Goal: Navigation & Orientation: Find specific page/section

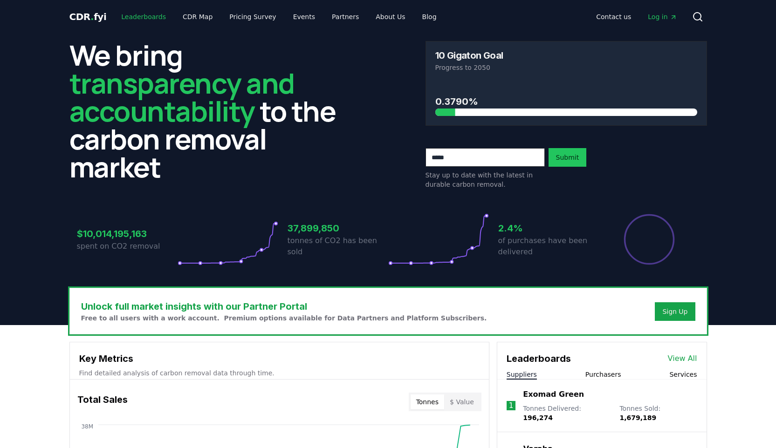
click at [123, 17] on link "Leaderboards" at bounding box center [144, 16] width 60 height 17
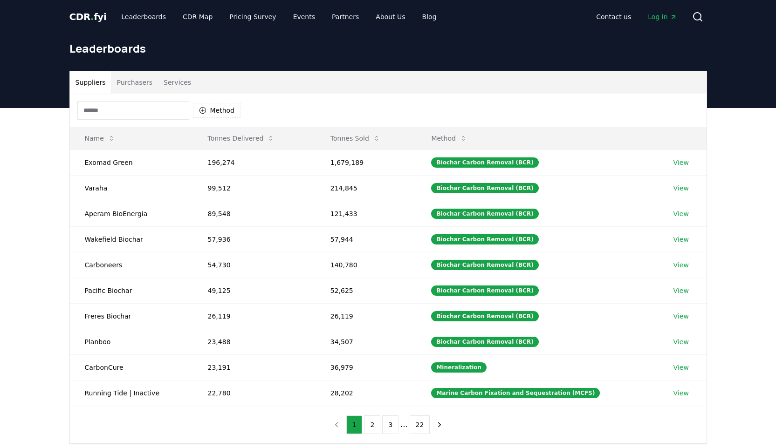
click at [85, 19] on span "CDR . fyi" at bounding box center [87, 16] width 37 height 11
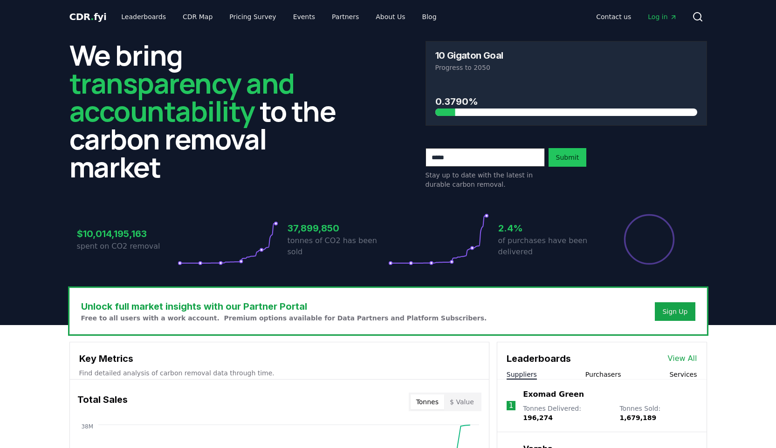
click at [212, 78] on span "transparency and accountability" at bounding box center [181, 97] width 225 height 66
click at [295, 14] on link "Events" at bounding box center [304, 16] width 37 height 17
click at [415, 13] on link "Blog" at bounding box center [429, 16] width 29 height 17
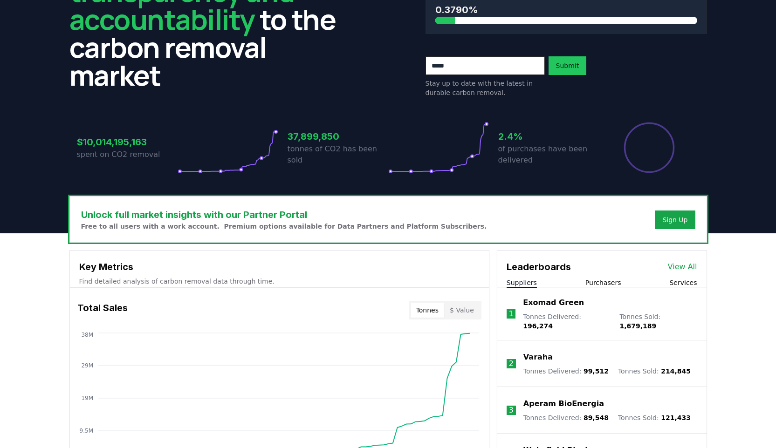
scroll to position [173, 0]
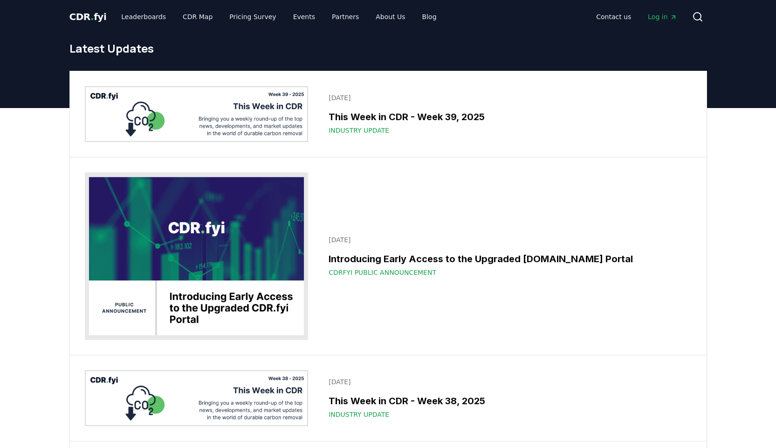
click at [92, 21] on span "CDR . fyi" at bounding box center [87, 16] width 37 height 11
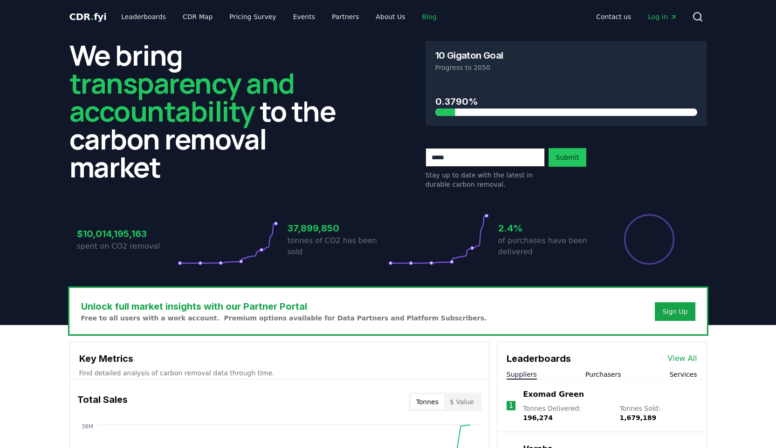
click at [415, 19] on link "Blog" at bounding box center [429, 16] width 29 height 17
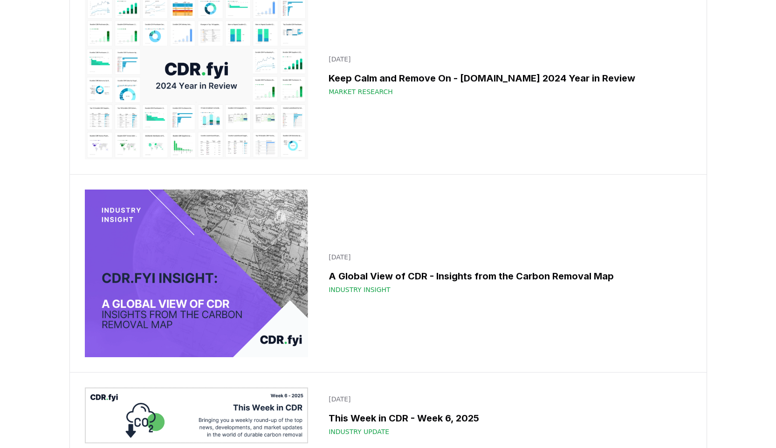
scroll to position [6813, 0]
